Goal: Task Accomplishment & Management: Use online tool/utility

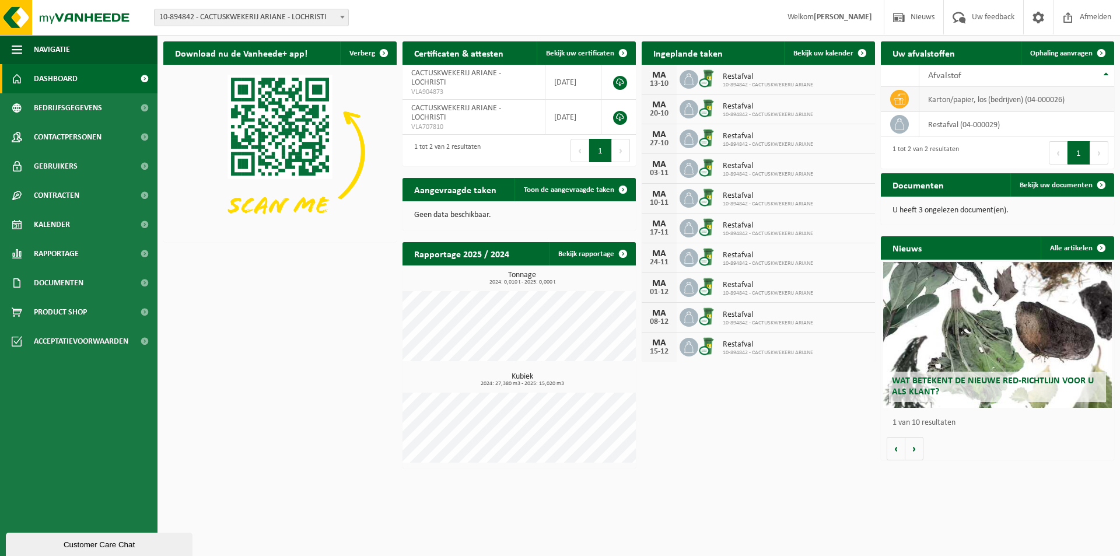
click at [901, 100] on icon at bounding box center [900, 99] width 12 height 11
click at [939, 100] on td "karton/papier, los (bedrijven) (04-000026)" at bounding box center [1016, 99] width 195 height 25
click at [902, 101] on icon at bounding box center [900, 99] width 12 height 12
click at [1057, 53] on span "Ophaling aanvragen" at bounding box center [1061, 54] width 62 height 8
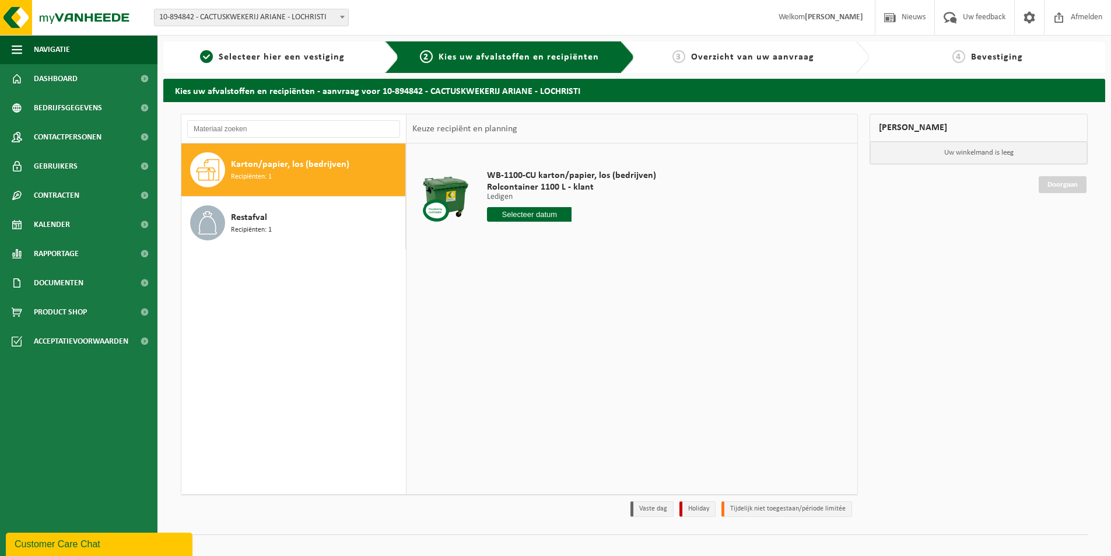
click at [532, 212] on input "text" at bounding box center [529, 214] width 85 height 15
click at [522, 317] on div "14" at bounding box center [518, 318] width 20 height 19
type input "Van 2025-10-14"
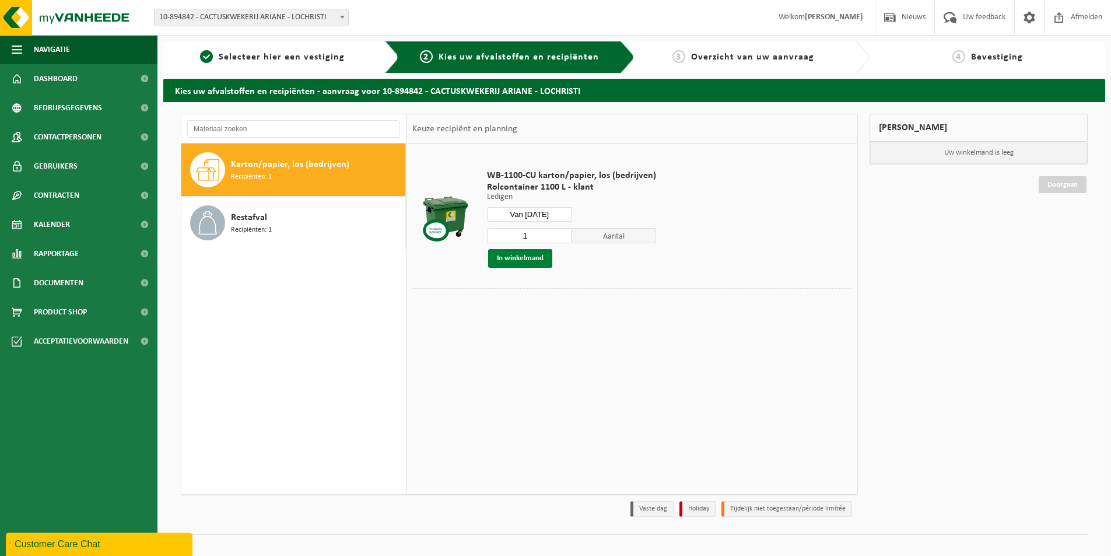
click at [518, 261] on button "In winkelmand" at bounding box center [520, 258] width 64 height 19
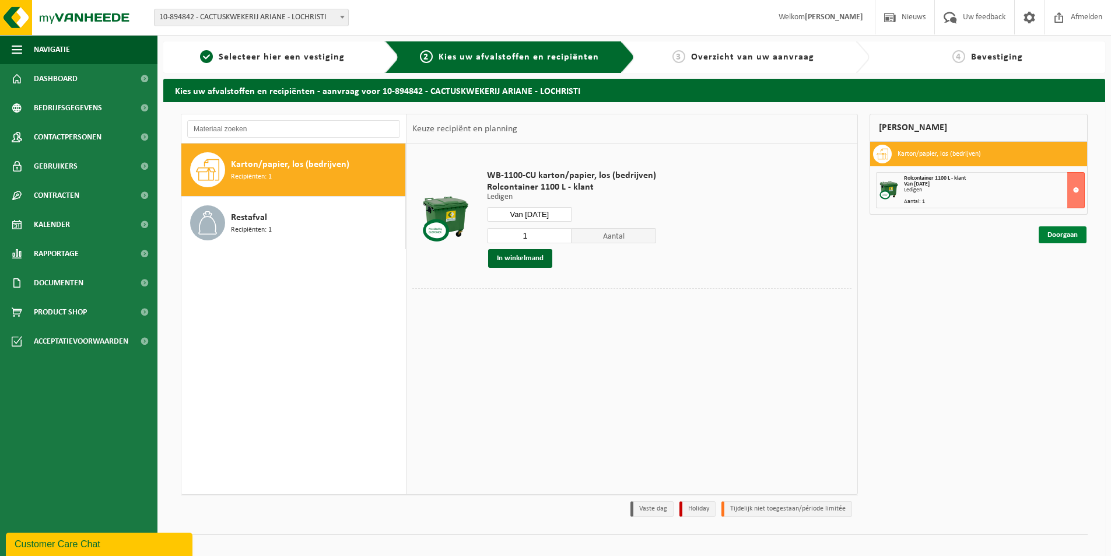
click at [1060, 235] on link "Doorgaan" at bounding box center [1063, 234] width 48 height 17
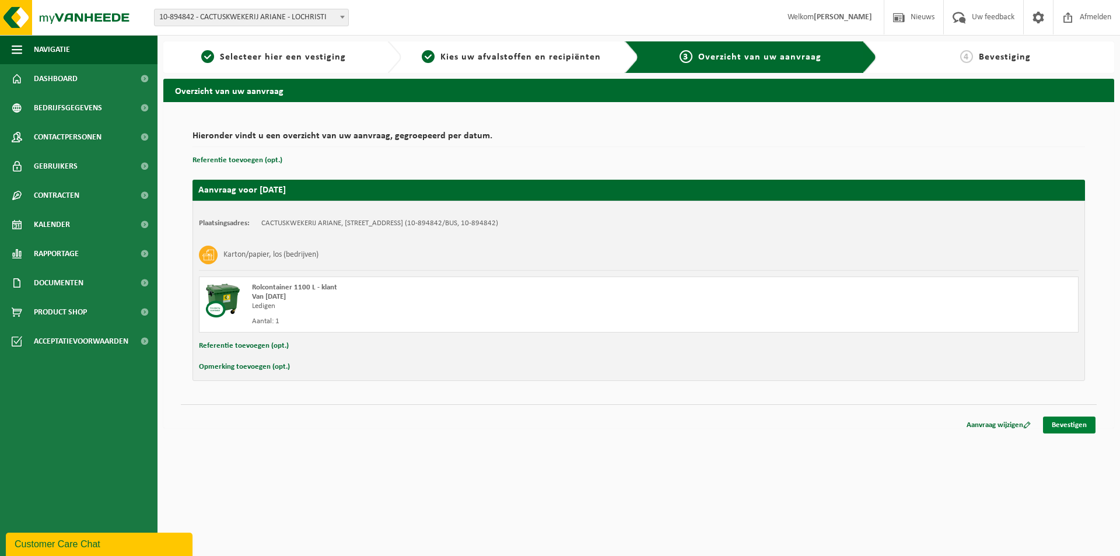
click at [1067, 425] on link "Bevestigen" at bounding box center [1069, 425] width 53 height 17
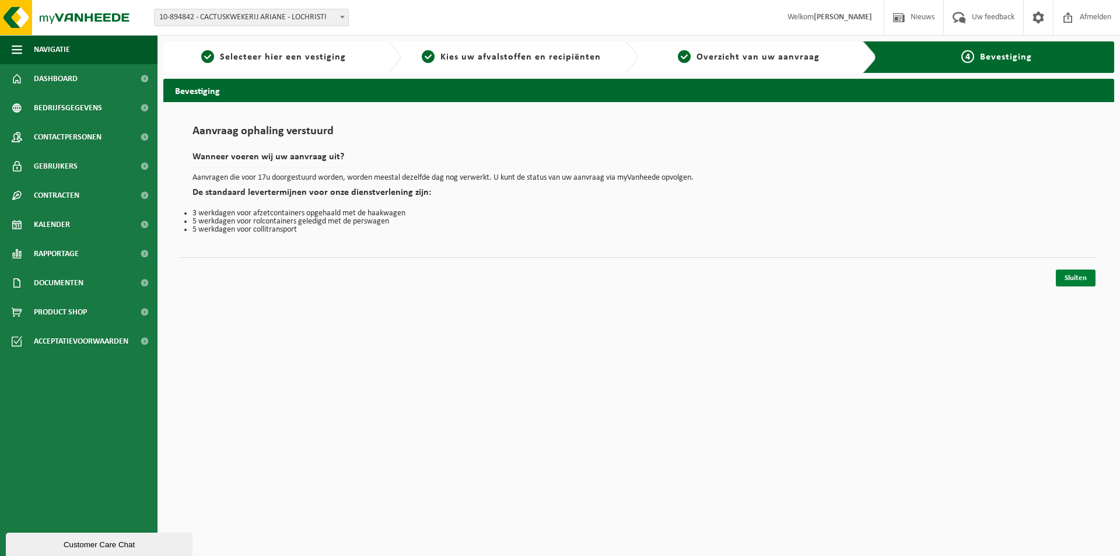
click at [1082, 278] on link "Sluiten" at bounding box center [1076, 278] width 40 height 17
